Goal: Task Accomplishment & Management: Complete application form

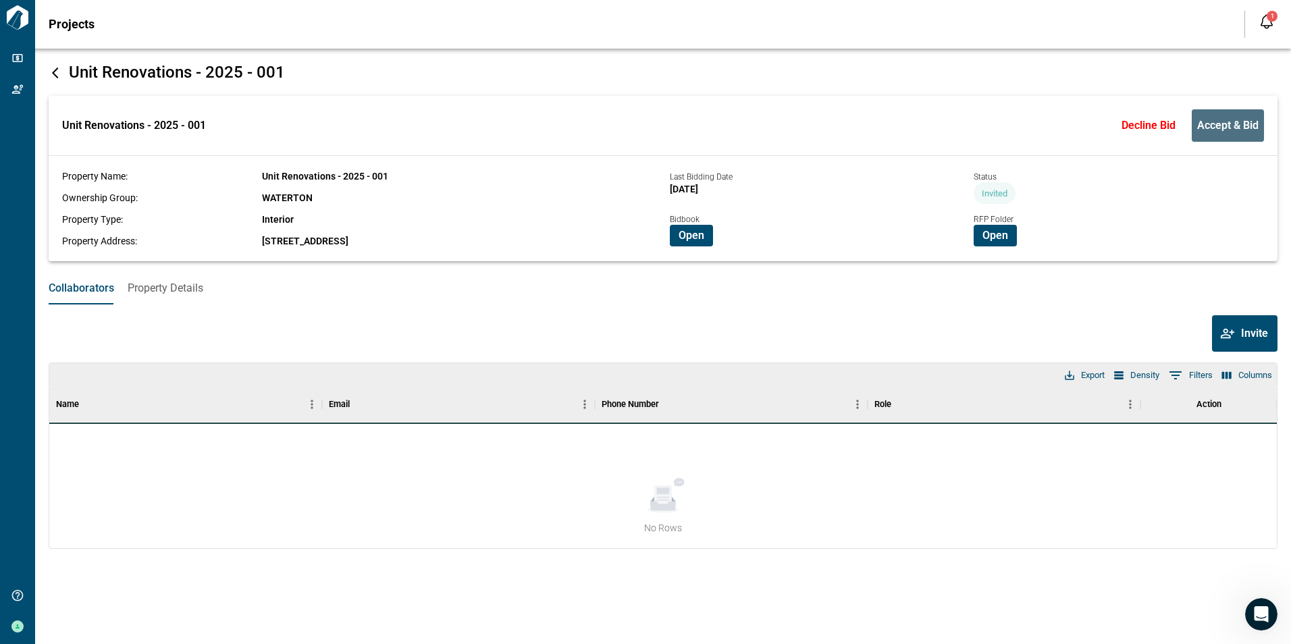
click at [1229, 123] on span "Accept & Bid" at bounding box center [1227, 126] width 61 height 14
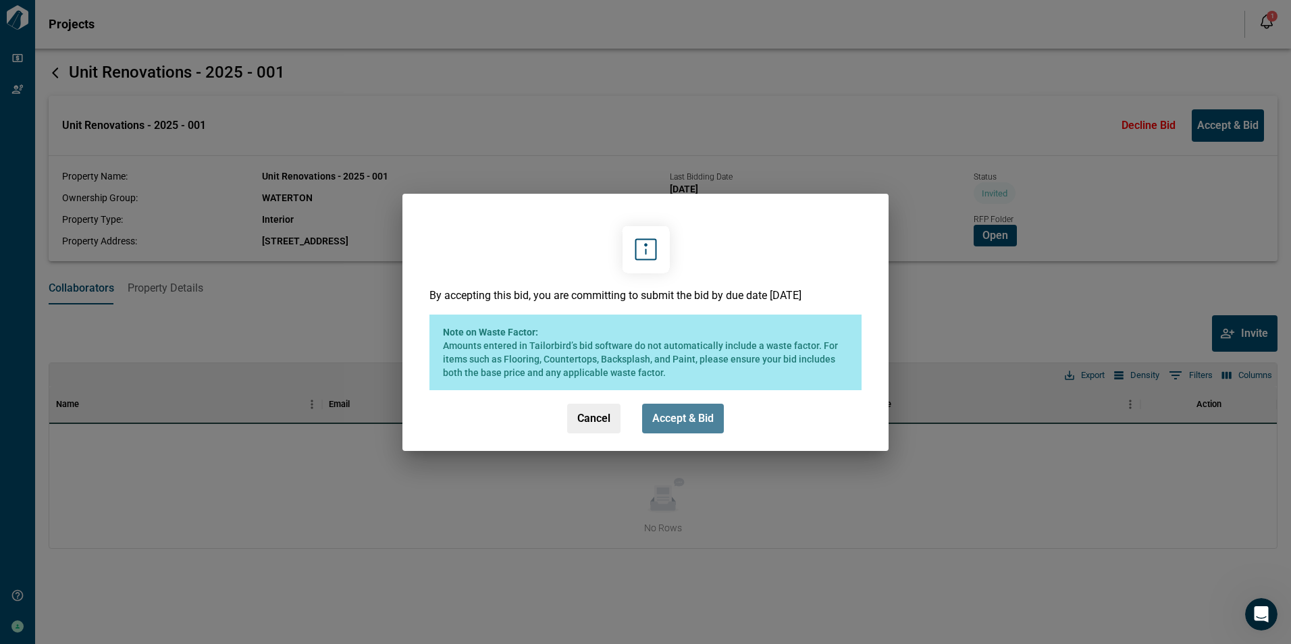
click at [692, 416] on span "Accept & Bid" at bounding box center [682, 419] width 61 height 14
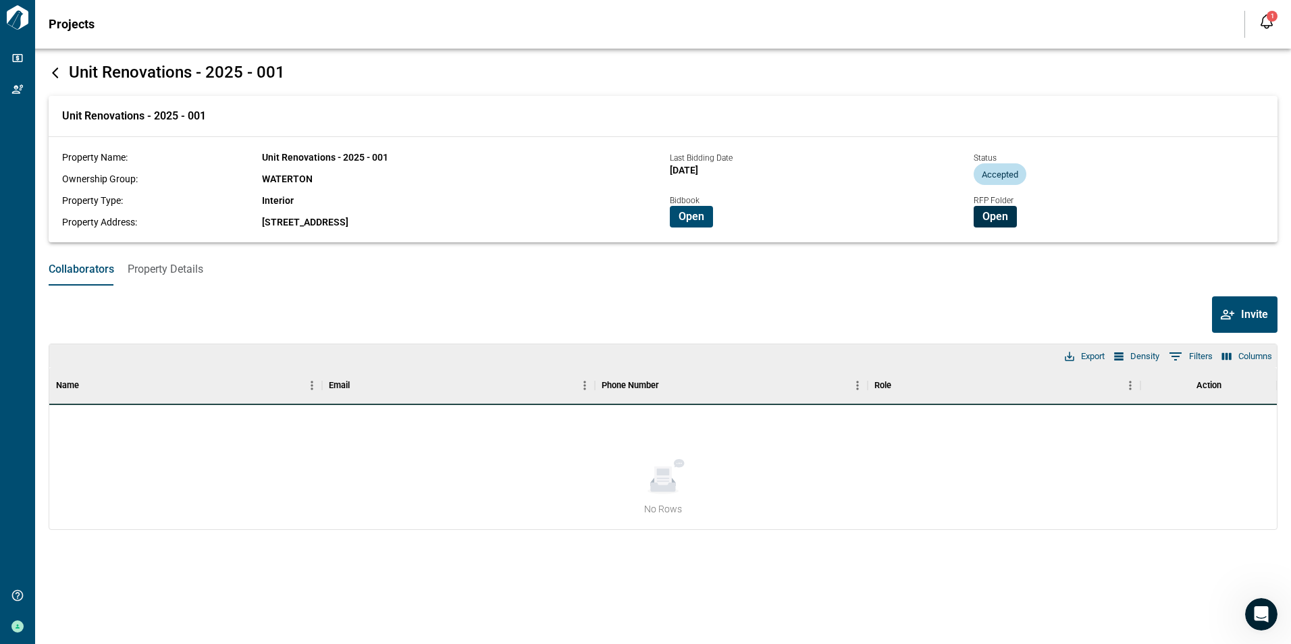
click at [993, 215] on span "Open" at bounding box center [996, 217] width 26 height 14
click at [604, 296] on div "Collaborators Property Details Invite Columns 0 Filters Density Export Name Ema…" at bounding box center [663, 402] width 1229 height 298
click at [692, 212] on span "Open" at bounding box center [692, 217] width 26 height 14
